Goal: Task Accomplishment & Management: Manage account settings

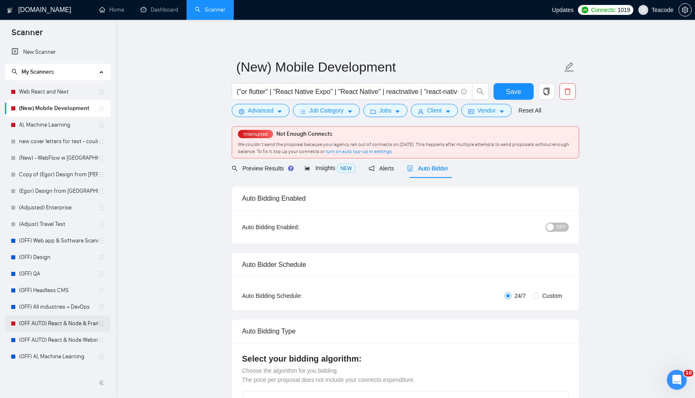
click at [46, 325] on link "(OFF AUTO) React & Node & Frameworks - Lower rate & No activity from lead" at bounding box center [58, 323] width 79 height 17
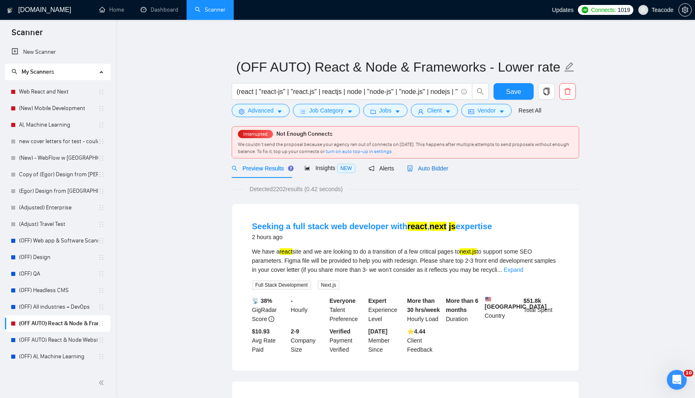
click at [426, 165] on span "Auto Bidder" at bounding box center [427, 168] width 41 height 7
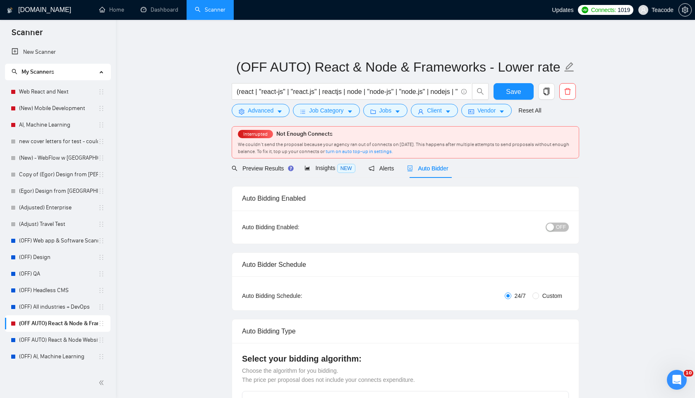
checkbox input "true"
click at [555, 225] on button "OFF" at bounding box center [557, 227] width 23 height 9
click at [556, 225] on span "ON" at bounding box center [554, 227] width 7 height 9
click at [519, 88] on span "Save" at bounding box center [513, 91] width 15 height 10
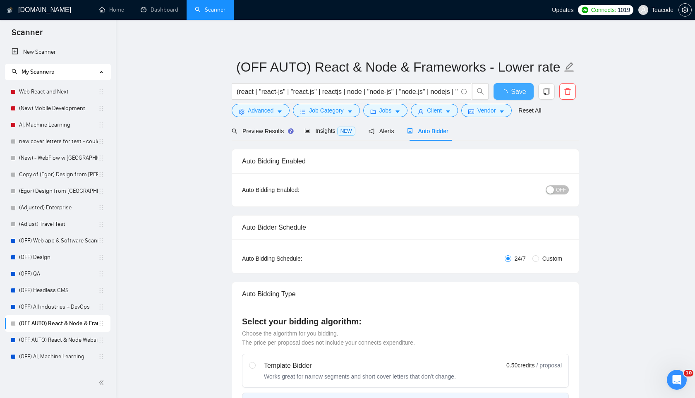
checkbox input "true"
